Goal: Find specific page/section: Find specific page/section

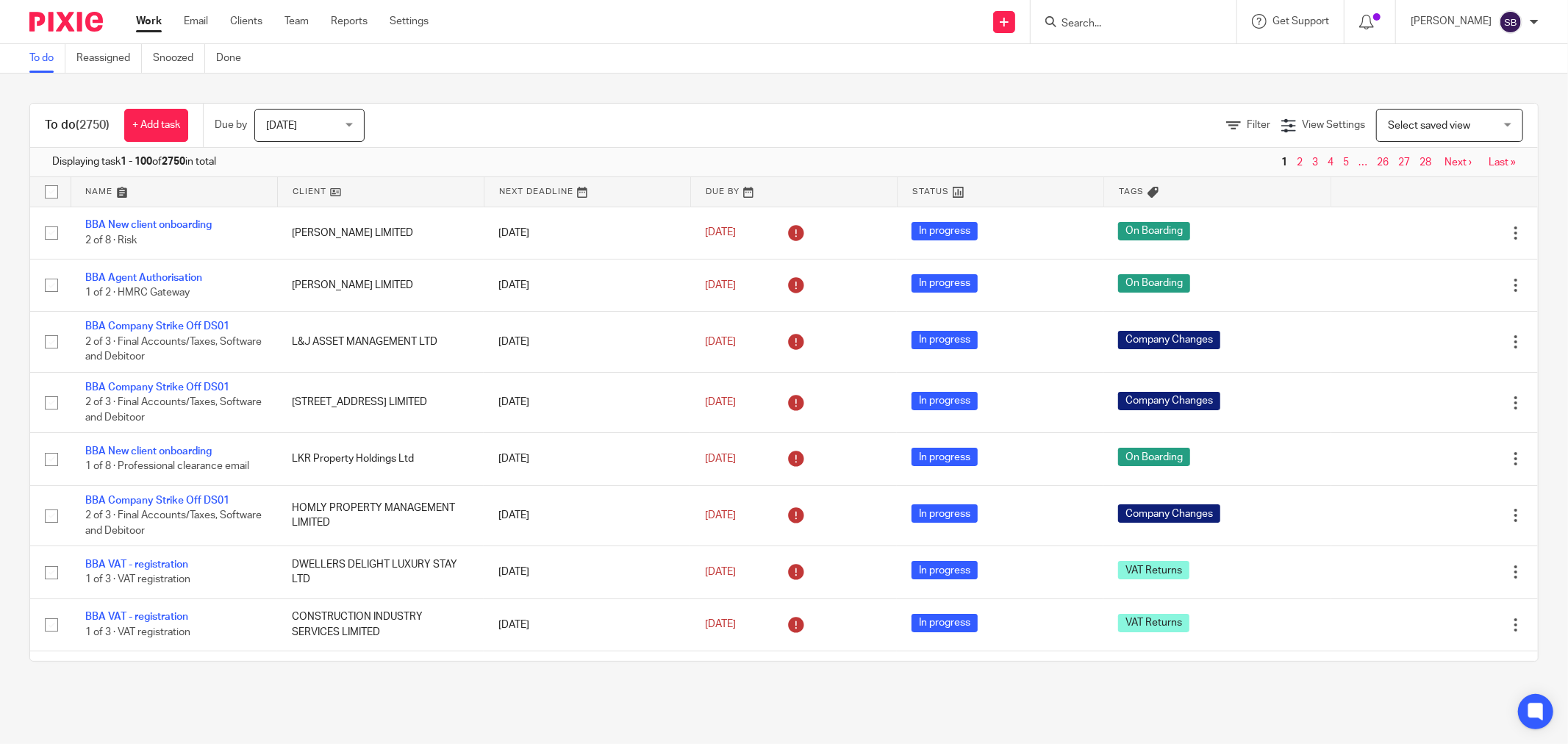
click at [1180, 25] on input "Search" at bounding box center [1126, 25] width 133 height 14
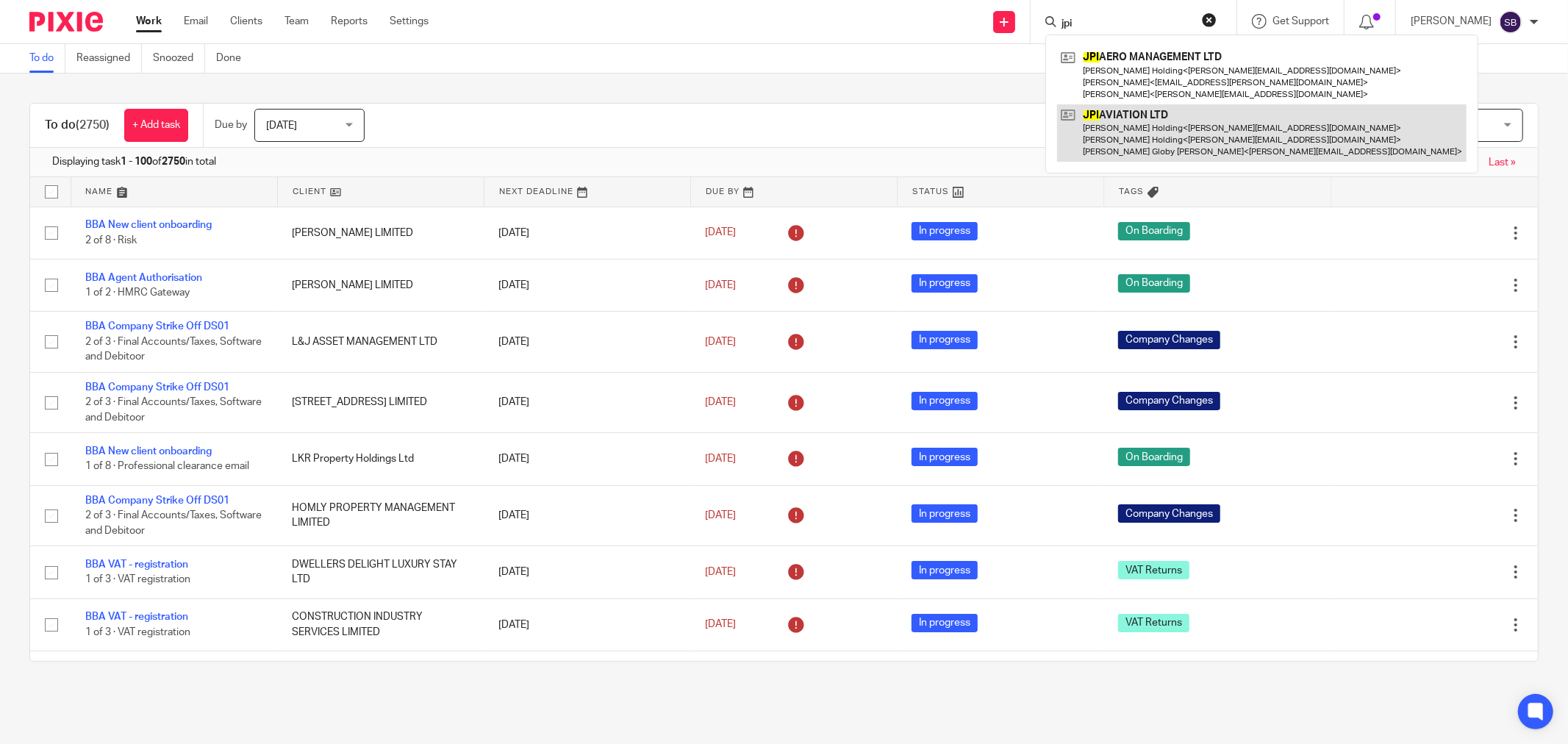
type input "jpi"
click at [1185, 117] on link at bounding box center [1261, 133] width 409 height 58
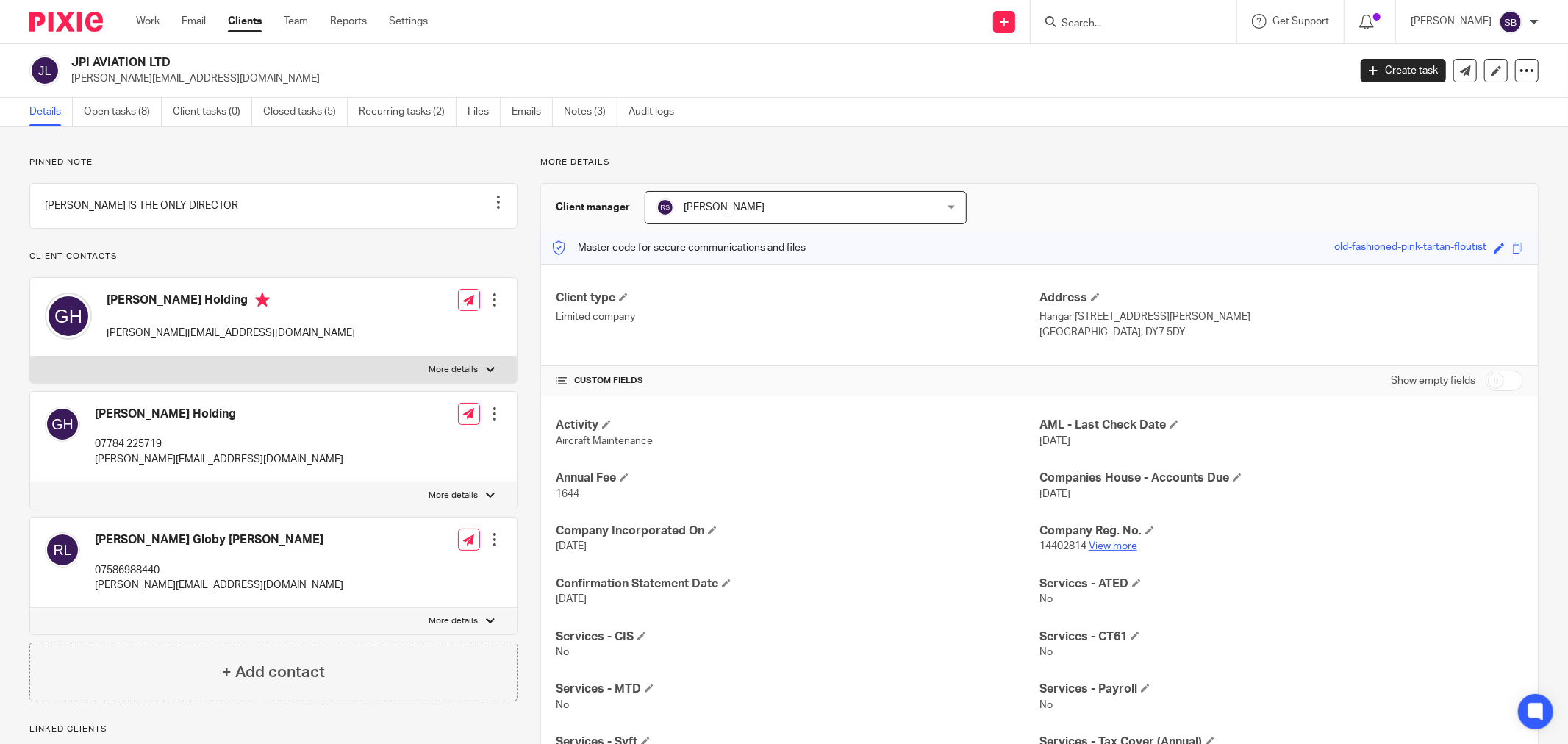
click at [1097, 548] on link "View more" at bounding box center [1113, 546] width 48 height 10
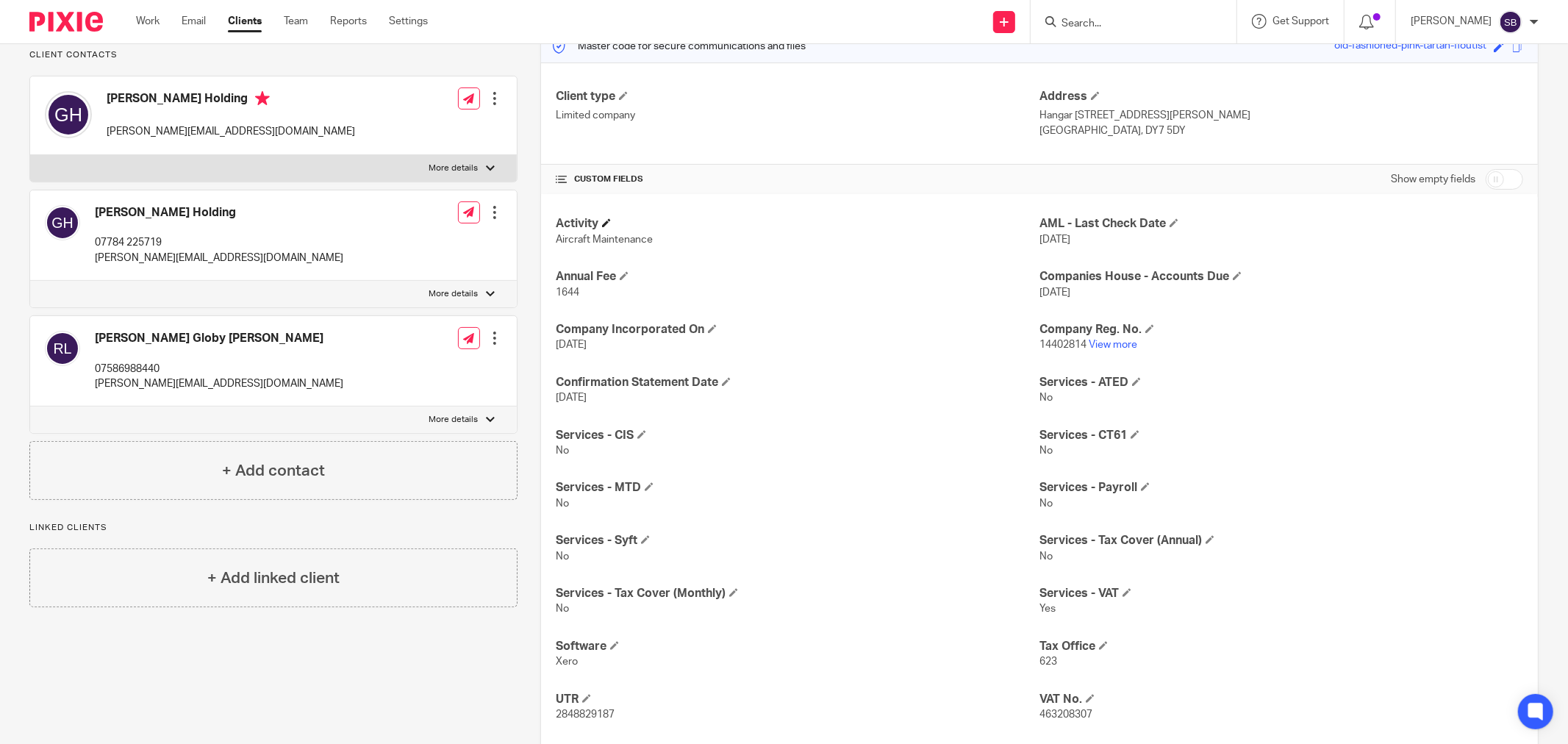
scroll to position [338, 0]
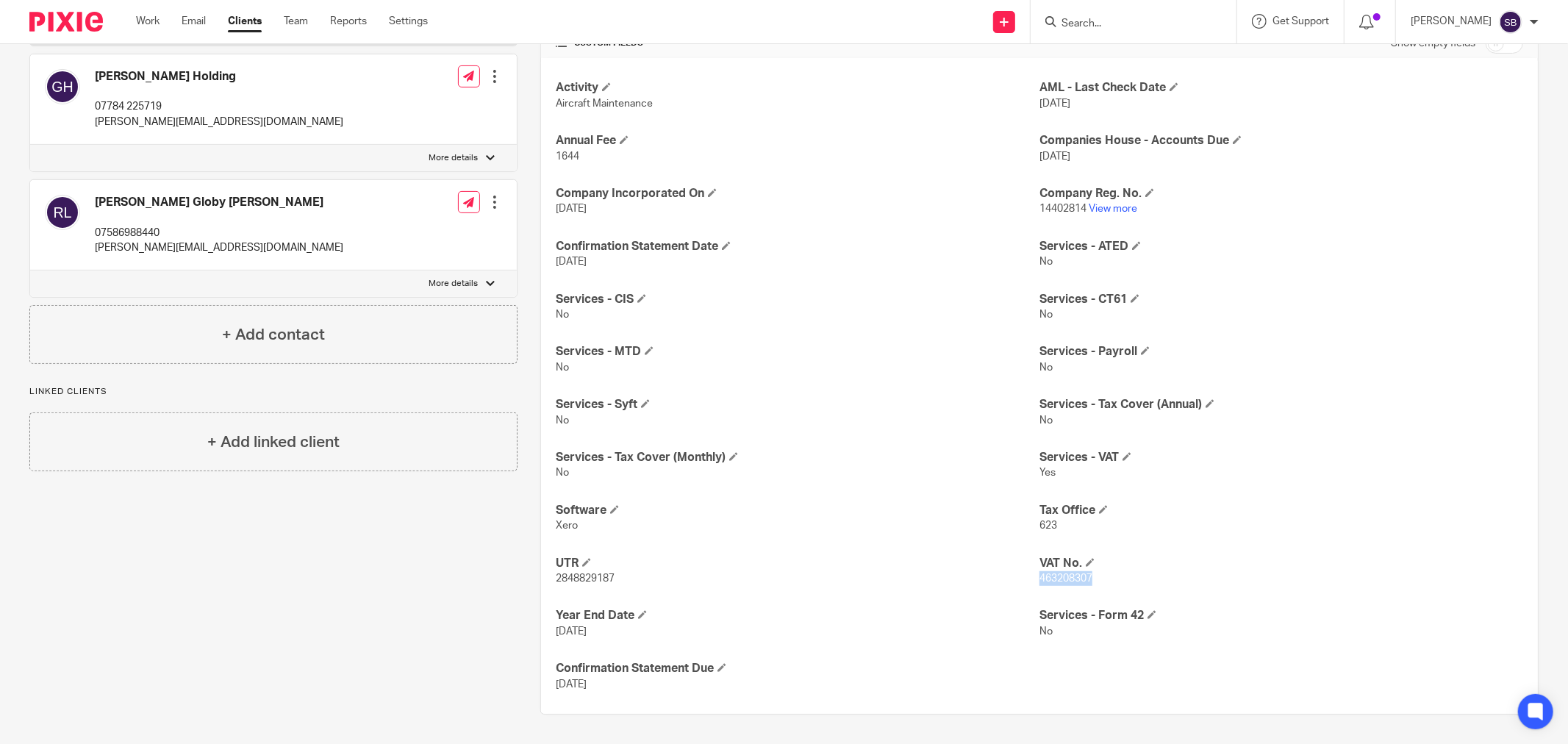
drag, startPoint x: 1032, startPoint y: 578, endPoint x: 1135, endPoint y: 585, distance: 103.2
click at [1135, 585] on p "463208307" at bounding box center [1281, 578] width 483 height 14
copy span "463208307"
click at [1152, 18] on input "Search" at bounding box center [1126, 25] width 133 height 14
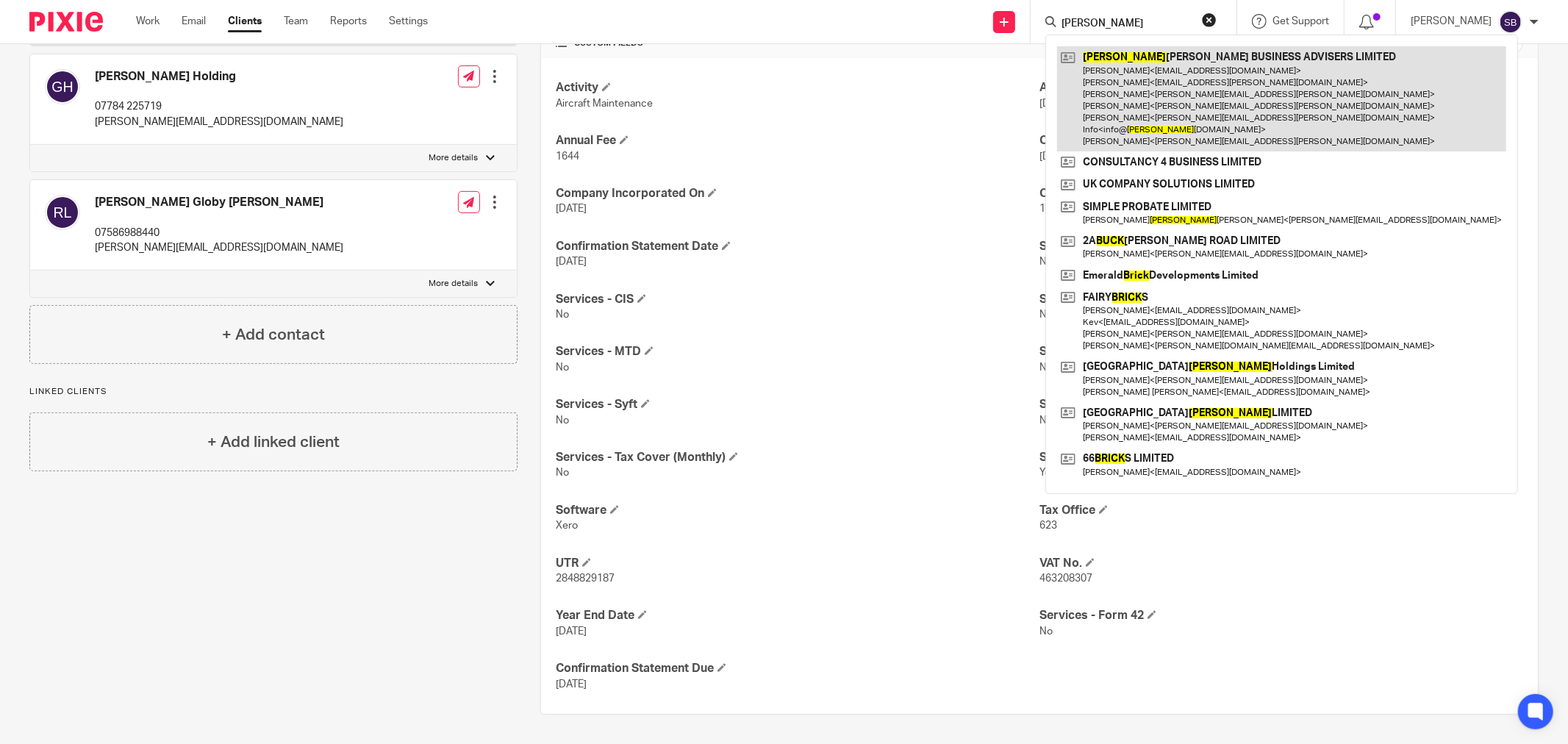
type input "bick"
click at [1198, 76] on link at bounding box center [1281, 99] width 449 height 105
